Goal: Find specific page/section: Find specific page/section

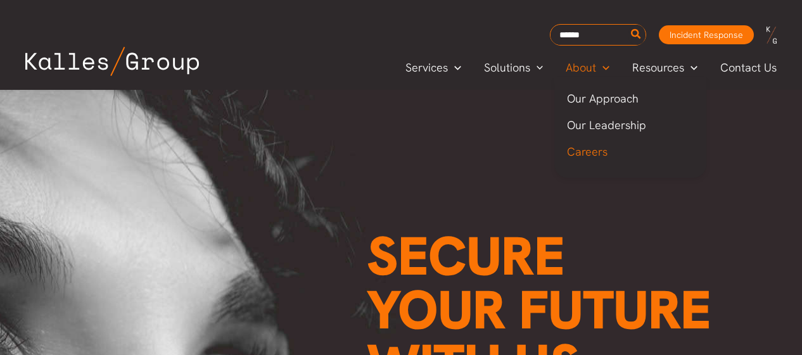
click at [599, 156] on span "Careers" at bounding box center [587, 151] width 41 height 15
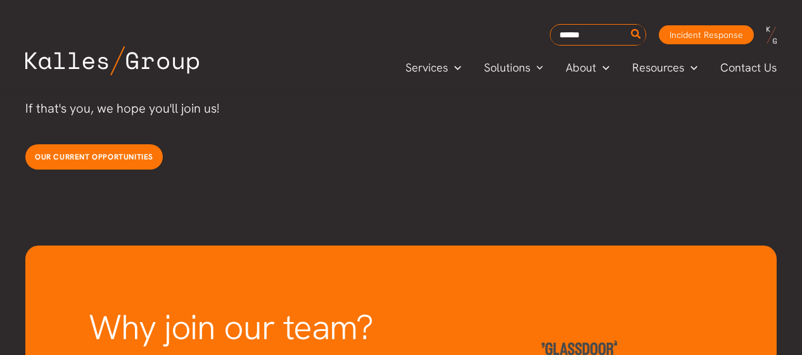
scroll to position [3485, 0]
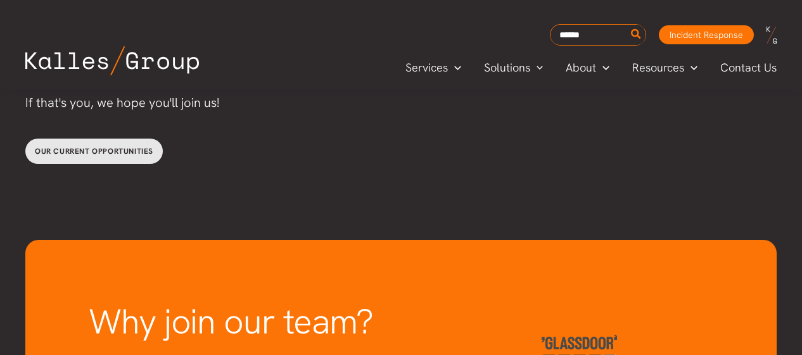
click at [131, 146] on span "Our current opportunities" at bounding box center [94, 151] width 118 height 10
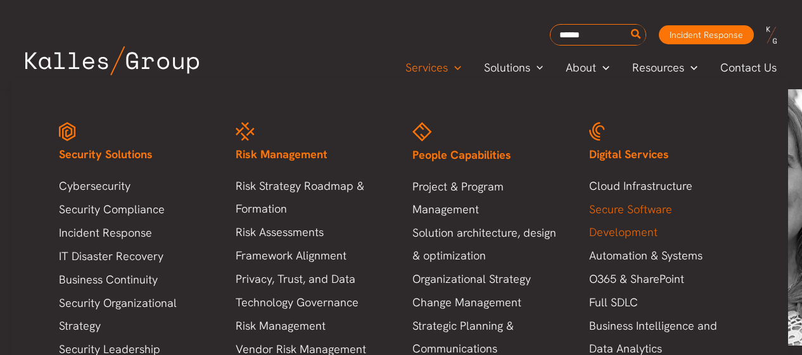
scroll to position [2962, 0]
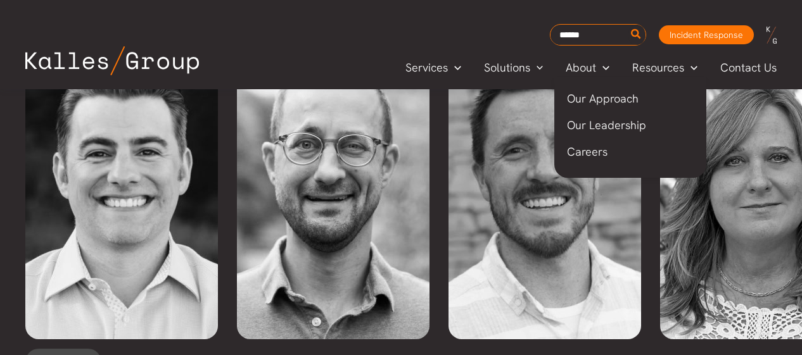
click at [599, 95] on span "Our Approach" at bounding box center [603, 98] width 72 height 15
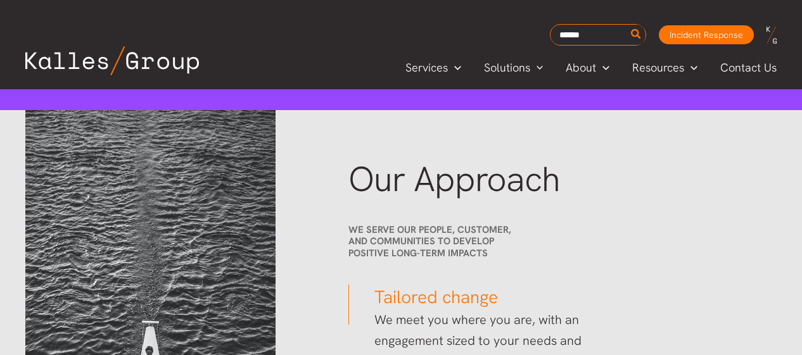
scroll to position [1577, 0]
